Goal: Navigation & Orientation: Find specific page/section

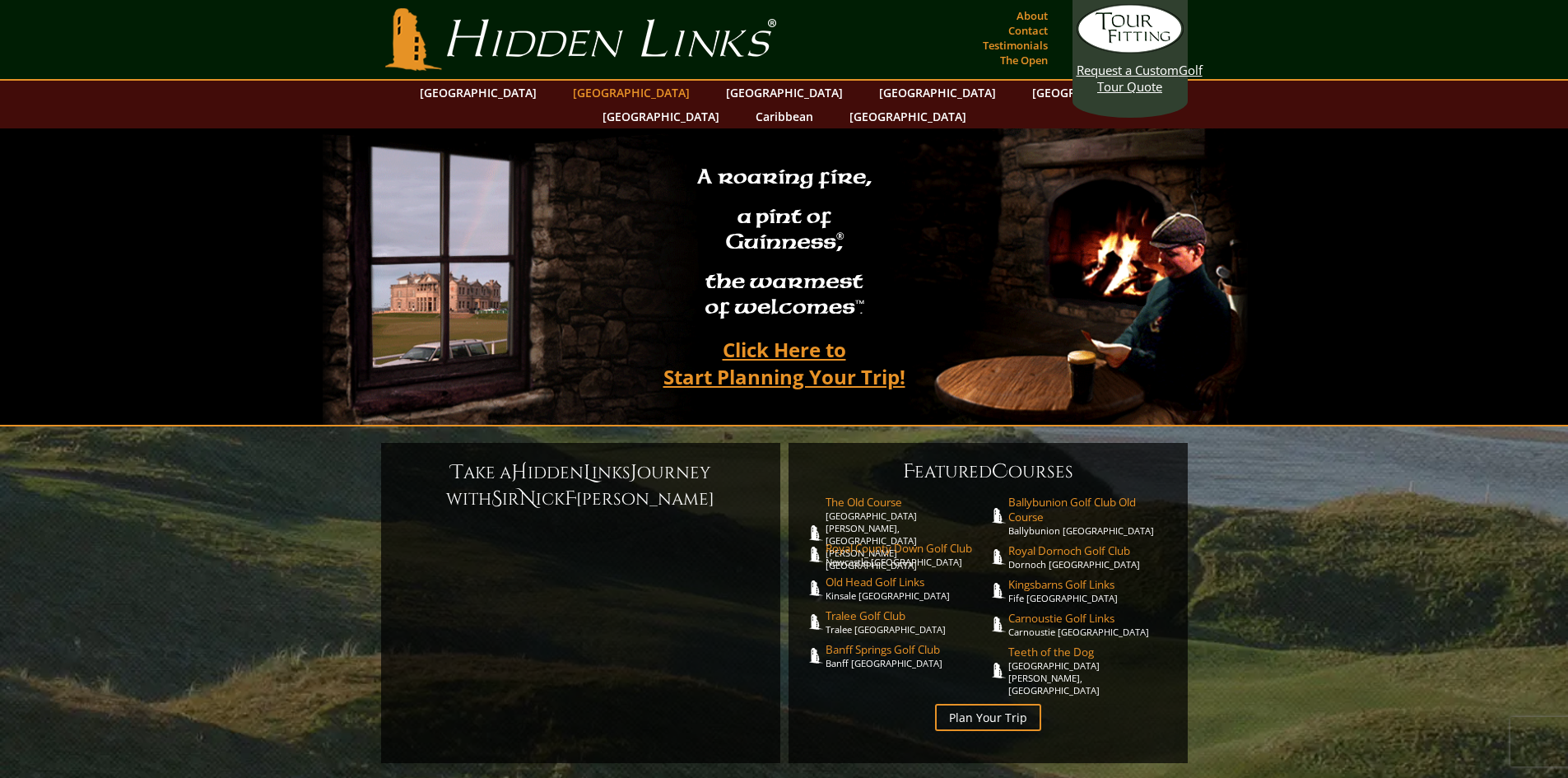
click at [609, 92] on link "[GEOGRAPHIC_DATA]" at bounding box center [631, 93] width 133 height 24
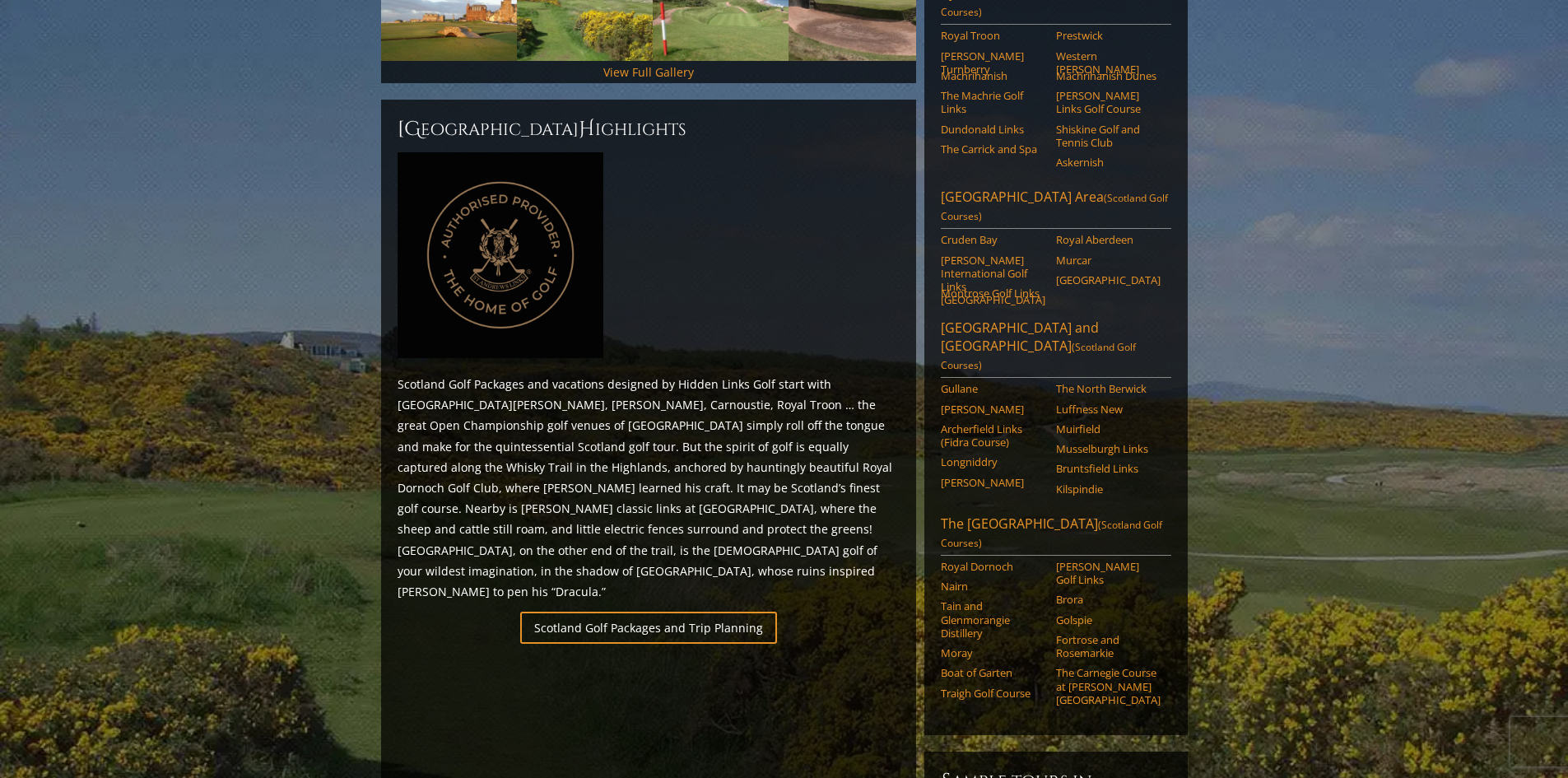
scroll to position [659, 0]
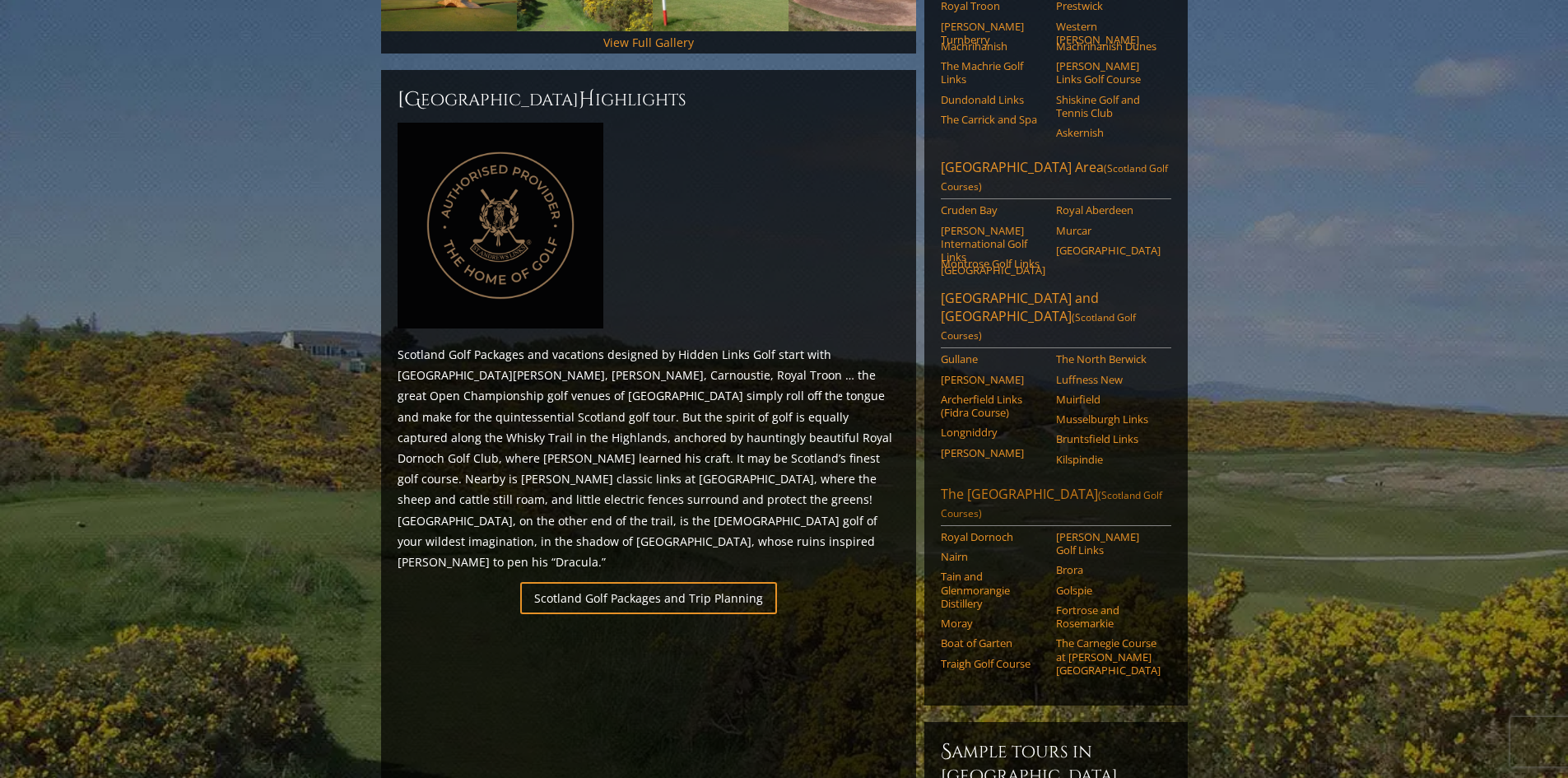
click at [997, 485] on link "The Scottish Highlands (Scotland Golf Courses)" at bounding box center [1056, 506] width 231 height 41
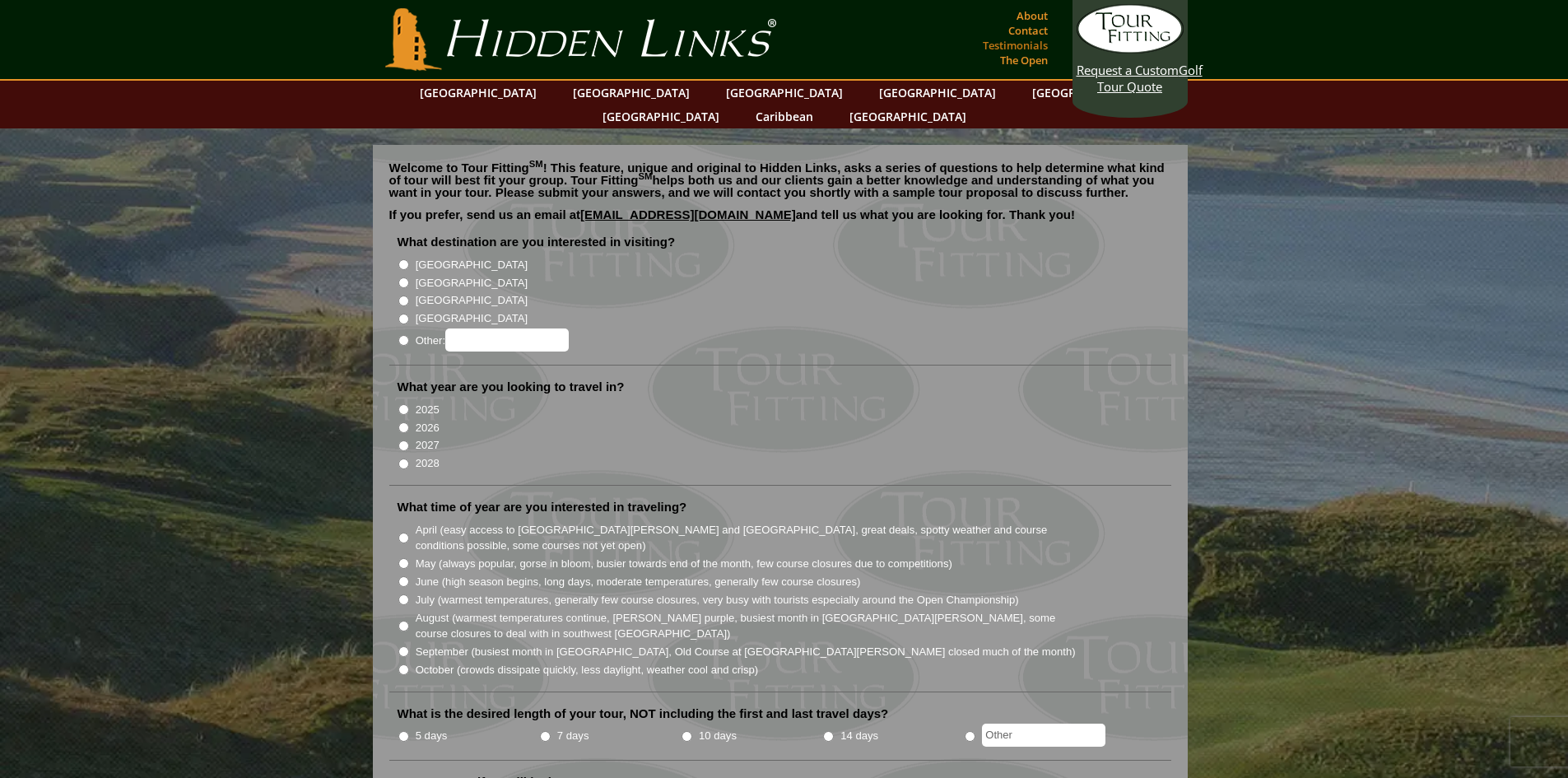
click at [1026, 42] on link "Testimonials" at bounding box center [1014, 45] width 73 height 23
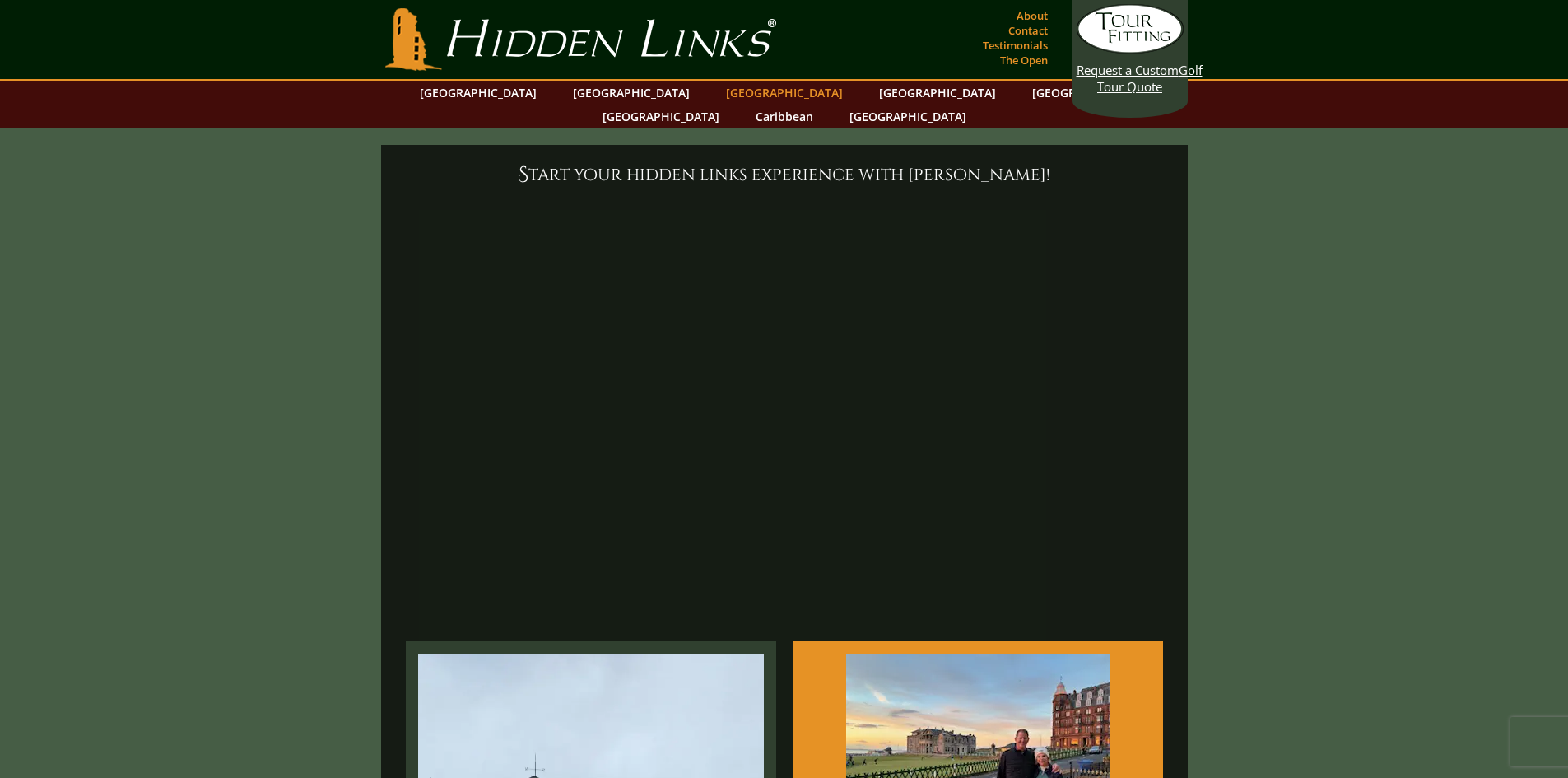
click at [717, 92] on link "[GEOGRAPHIC_DATA]" at bounding box center [784, 93] width 133 height 24
